Goal: Navigation & Orientation: Find specific page/section

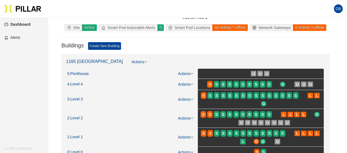
scroll to position [110, 0]
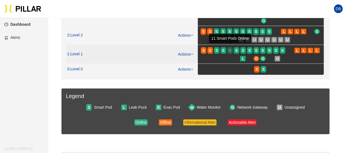
click at [227, 49] on div "S" at bounding box center [229, 50] width 5 height 4
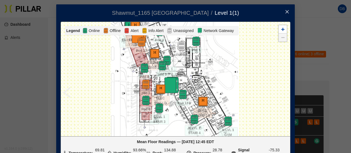
click at [287, 12] on span "Close" at bounding box center [286, 11] width 15 height 15
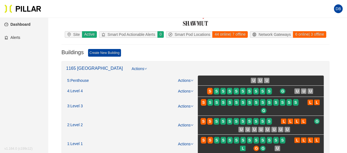
scroll to position [27, 0]
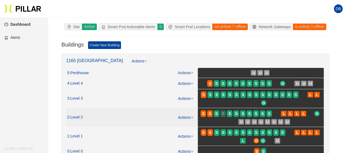
click at [225, 113] on div "S" at bounding box center [222, 114] width 5 height 4
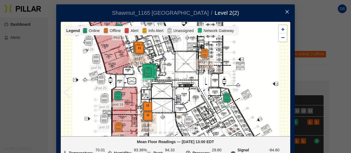
click at [285, 11] on icon "close" at bounding box center [286, 11] width 3 height 3
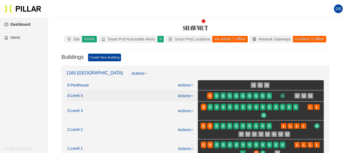
scroll to position [27, 0]
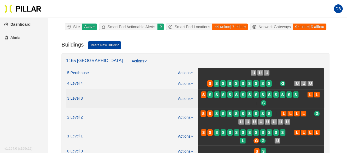
click at [246, 93] on span "S" at bounding box center [243, 94] width 7 height 9
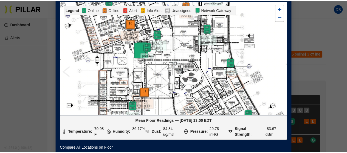
scroll to position [4, 0]
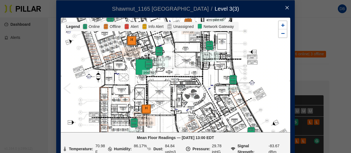
click at [285, 7] on icon "close" at bounding box center [287, 7] width 4 height 4
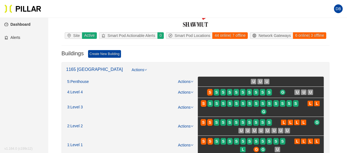
scroll to position [27, 0]
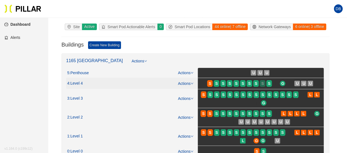
click at [263, 82] on span "S" at bounding box center [262, 84] width 2 height 6
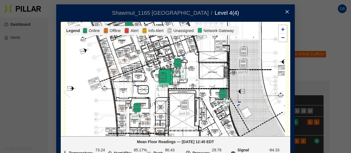
click at [286, 11] on icon "close" at bounding box center [286, 11] width 3 height 3
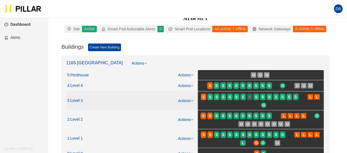
scroll to position [55, 0]
